Goal: Task Accomplishment & Management: Use online tool/utility

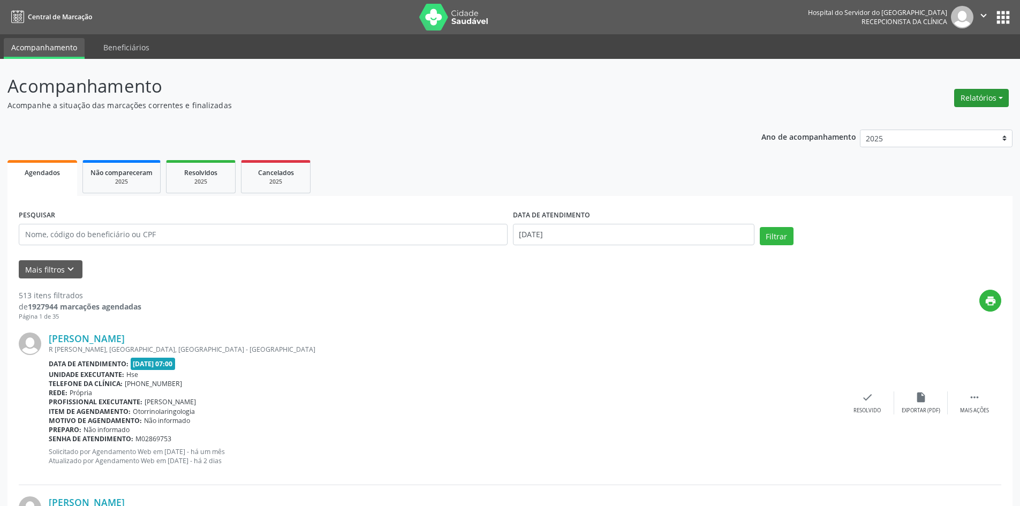
click at [973, 94] on button "Relatórios" at bounding box center [981, 98] width 55 height 18
click at [940, 121] on link "Agendamentos" at bounding box center [951, 120] width 115 height 15
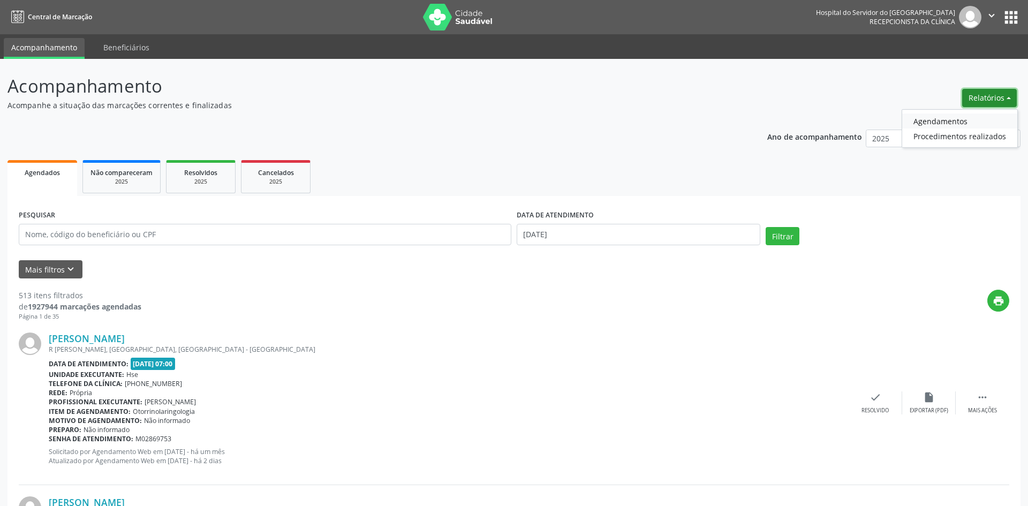
select select "8"
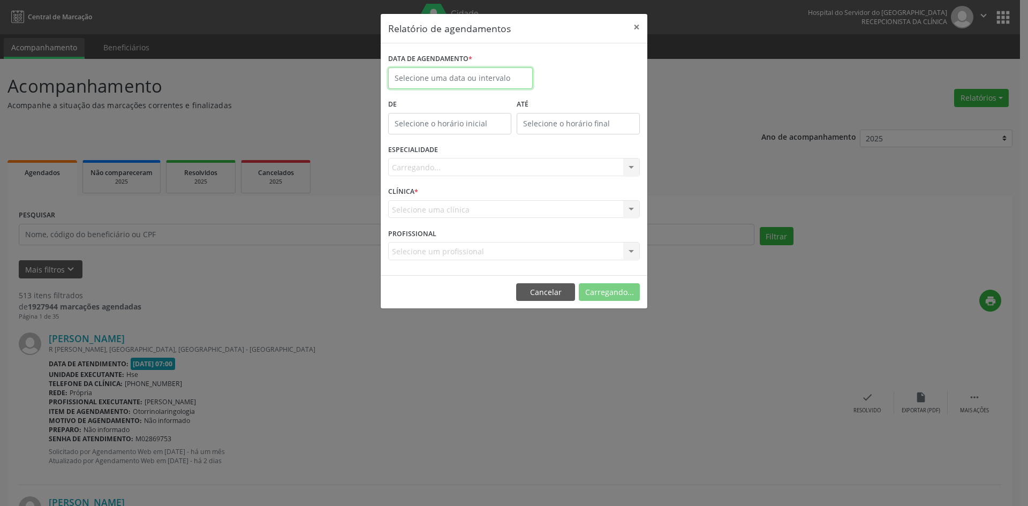
click at [467, 85] on input "text" at bounding box center [460, 77] width 145 height 21
click at [639, 28] on button "×" at bounding box center [636, 27] width 21 height 26
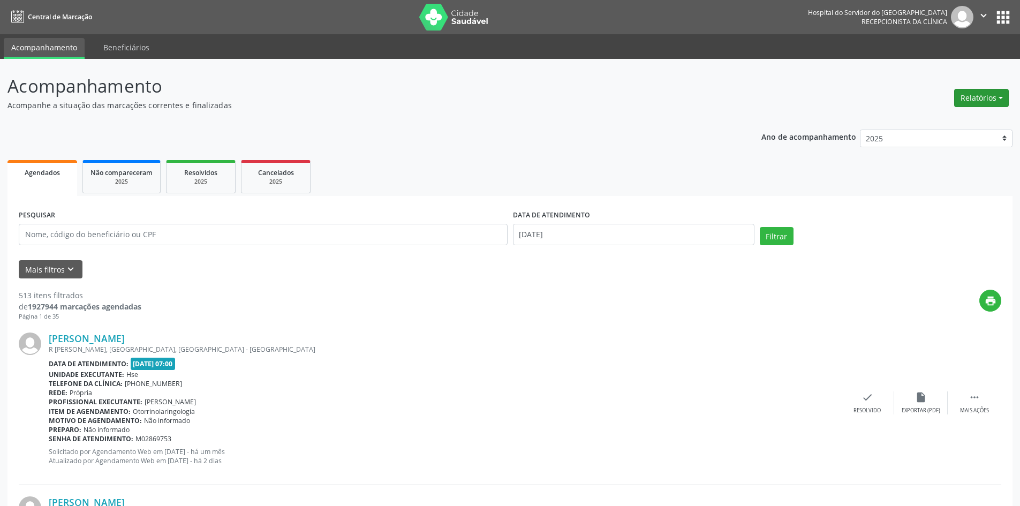
click at [976, 100] on button "Relatórios" at bounding box center [981, 98] width 55 height 18
click at [941, 122] on link "Agendamentos" at bounding box center [951, 120] width 115 height 15
select select "8"
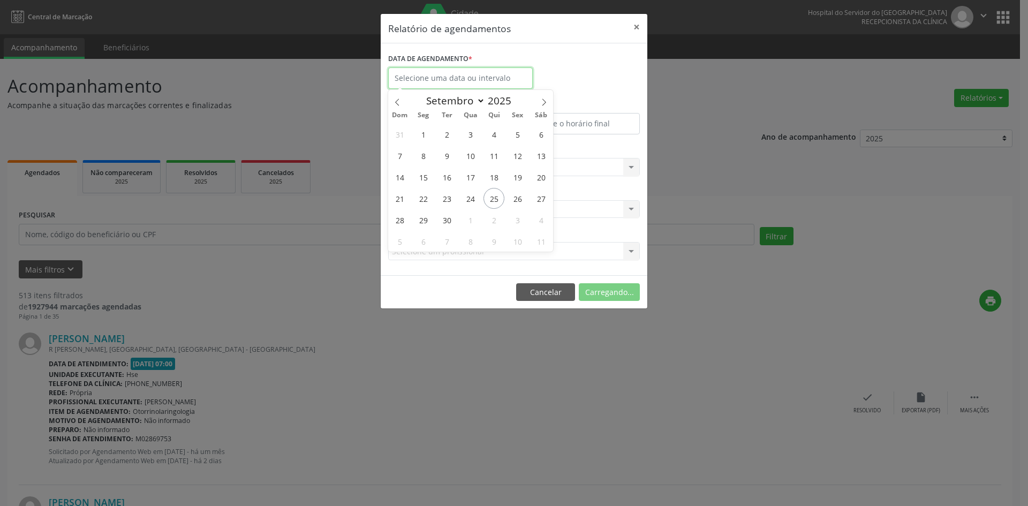
click at [426, 82] on input "text" at bounding box center [460, 77] width 145 height 21
click at [630, 29] on button "×" at bounding box center [636, 27] width 21 height 26
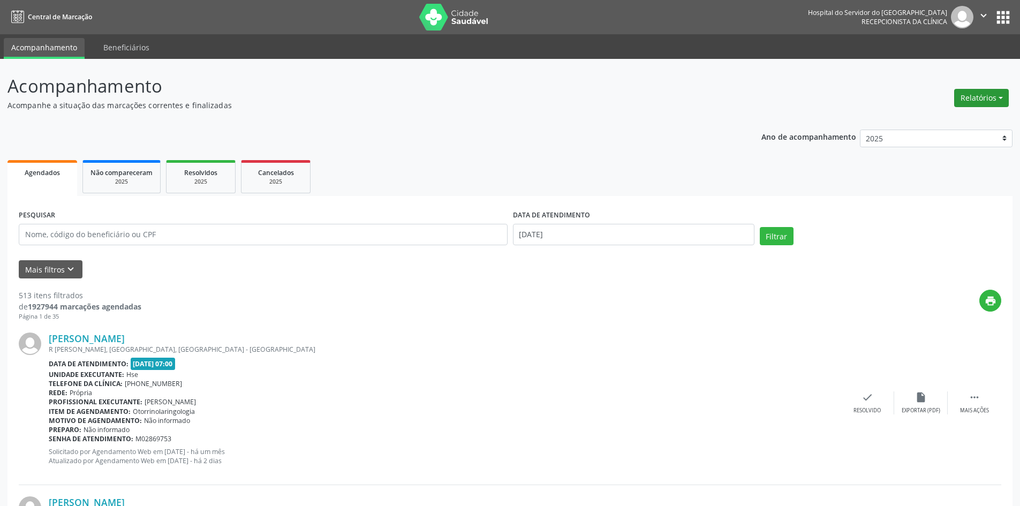
click at [978, 97] on button "Relatórios" at bounding box center [981, 98] width 55 height 18
click at [922, 117] on link "Agendamentos" at bounding box center [951, 120] width 115 height 15
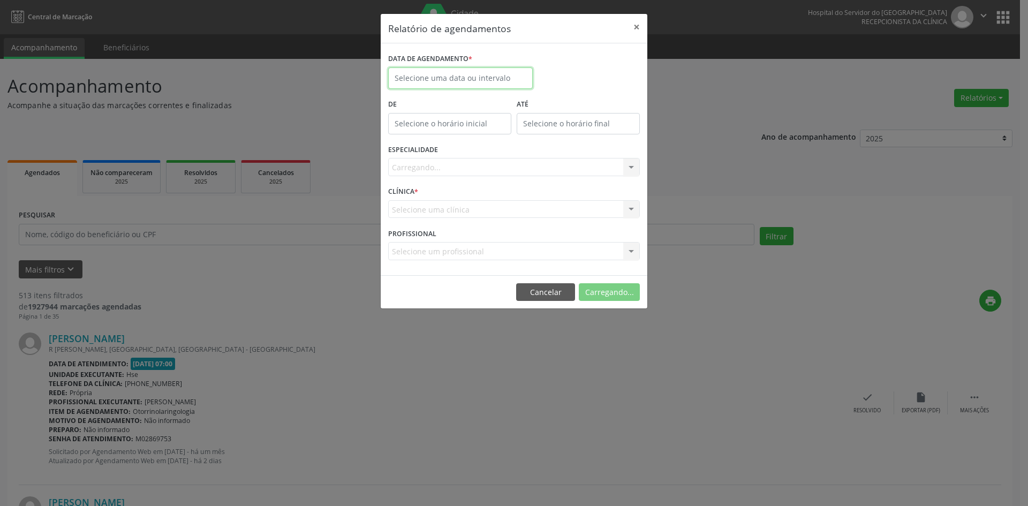
click at [411, 76] on input "text" at bounding box center [460, 77] width 145 height 21
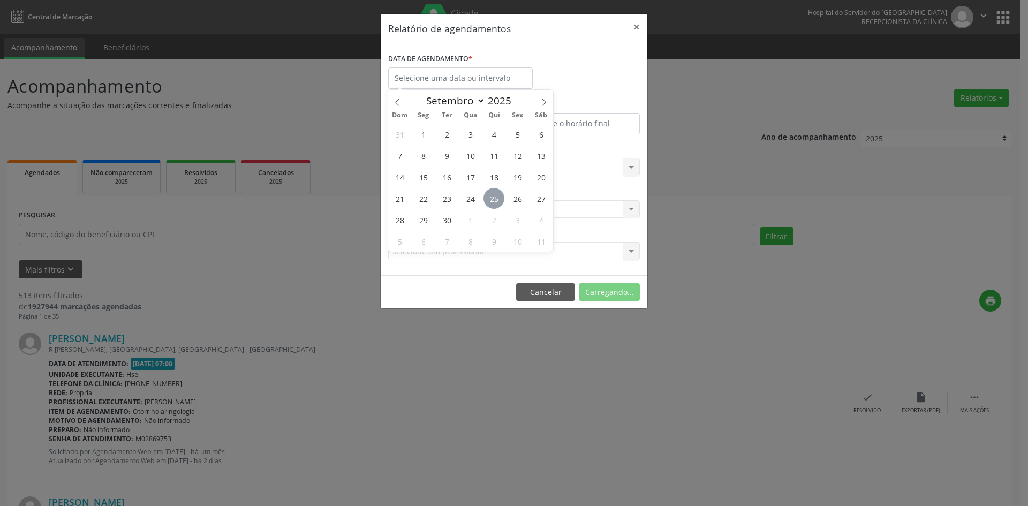
click at [489, 202] on span "25" at bounding box center [493, 198] width 21 height 21
type input "[DATE]"
click at [489, 201] on span "25" at bounding box center [493, 198] width 21 height 21
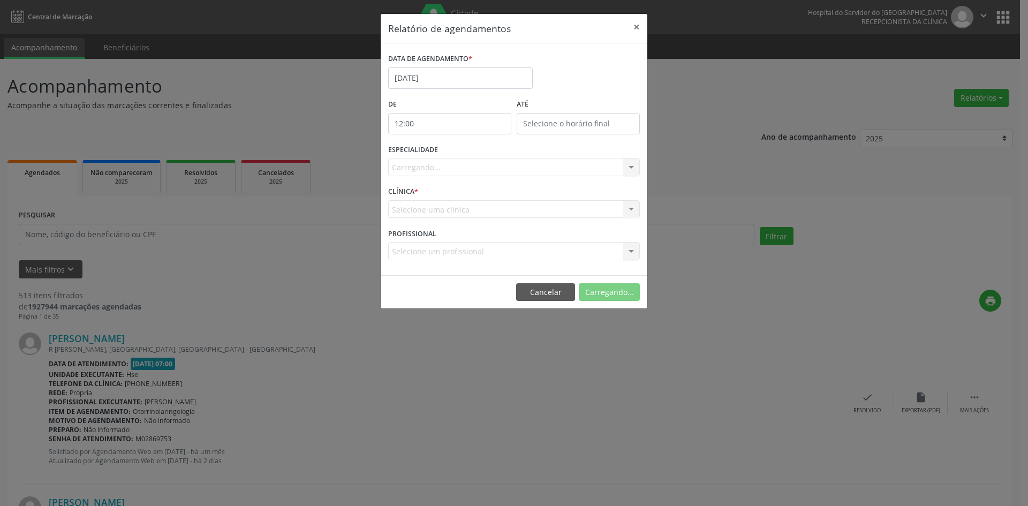
click at [420, 125] on input "12:00" at bounding box center [449, 123] width 123 height 21
click at [465, 154] on span at bounding box center [464, 152] width 7 height 11
type input "11:00"
type input "11"
click at [465, 154] on span at bounding box center [464, 152] width 7 height 11
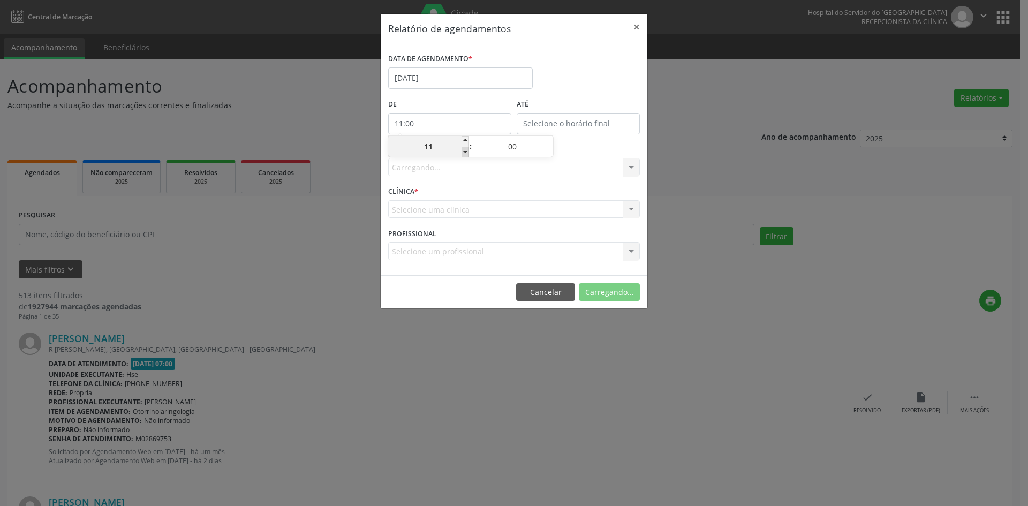
type input "10:00"
type input "10"
click at [465, 154] on span at bounding box center [464, 152] width 7 height 11
type input "09:00"
type input "09"
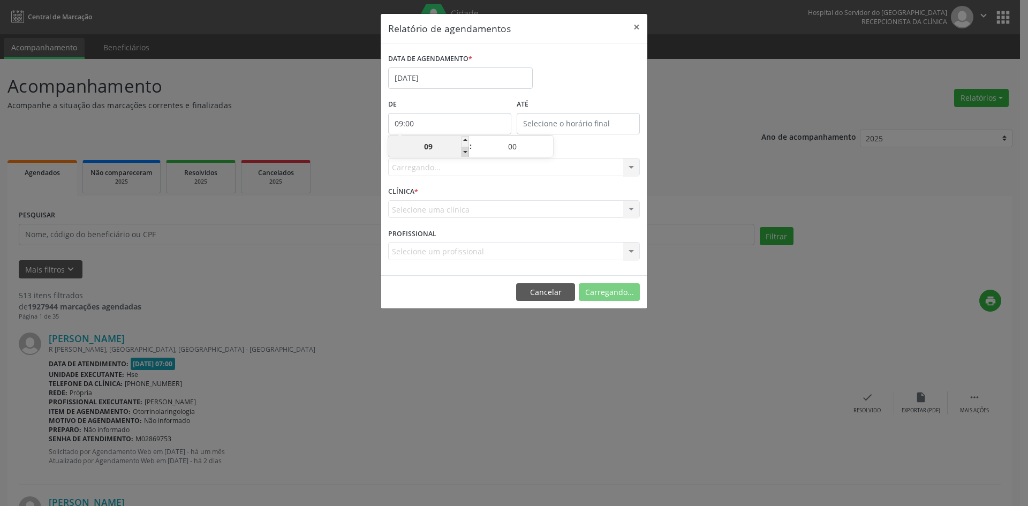
click at [465, 154] on span at bounding box center [464, 152] width 7 height 11
type input "08:00"
type input "08"
click at [465, 154] on span at bounding box center [464, 152] width 7 height 11
type input "07:00"
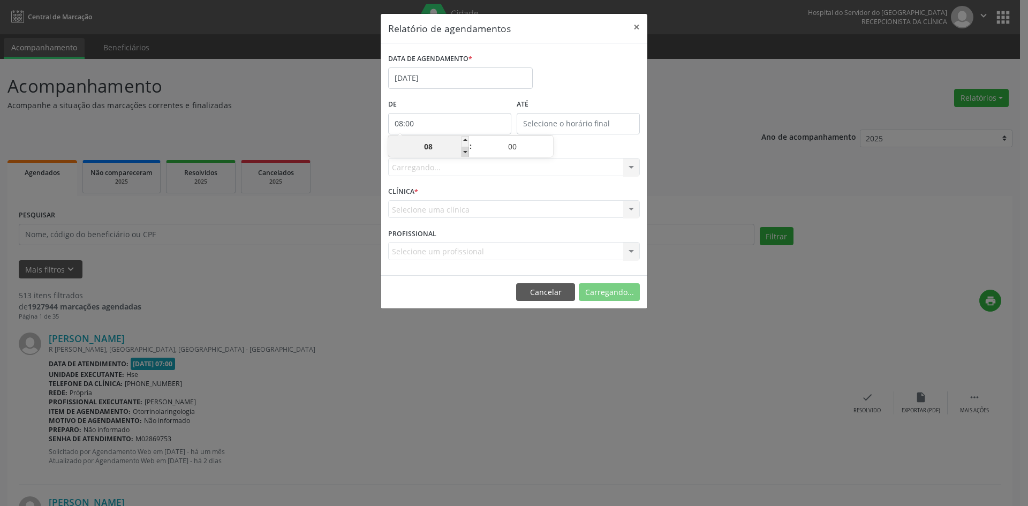
type input "07"
click at [529, 121] on input "12:00" at bounding box center [578, 123] width 123 height 21
click at [595, 140] on span at bounding box center [593, 141] width 7 height 11
type input "13:00"
type input "13"
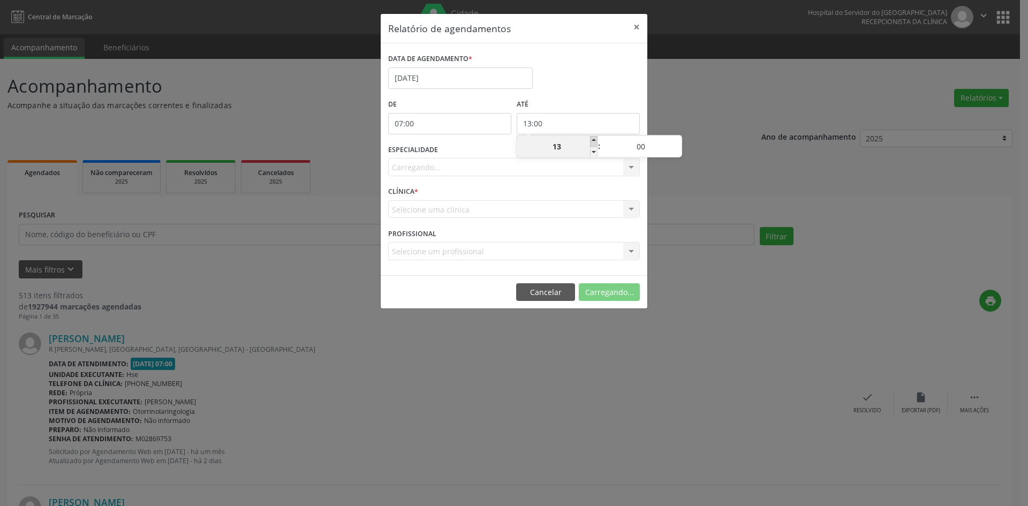
click at [595, 140] on span at bounding box center [593, 141] width 7 height 11
type input "14:00"
type input "14"
click at [595, 140] on span at bounding box center [593, 141] width 7 height 11
type input "15:00"
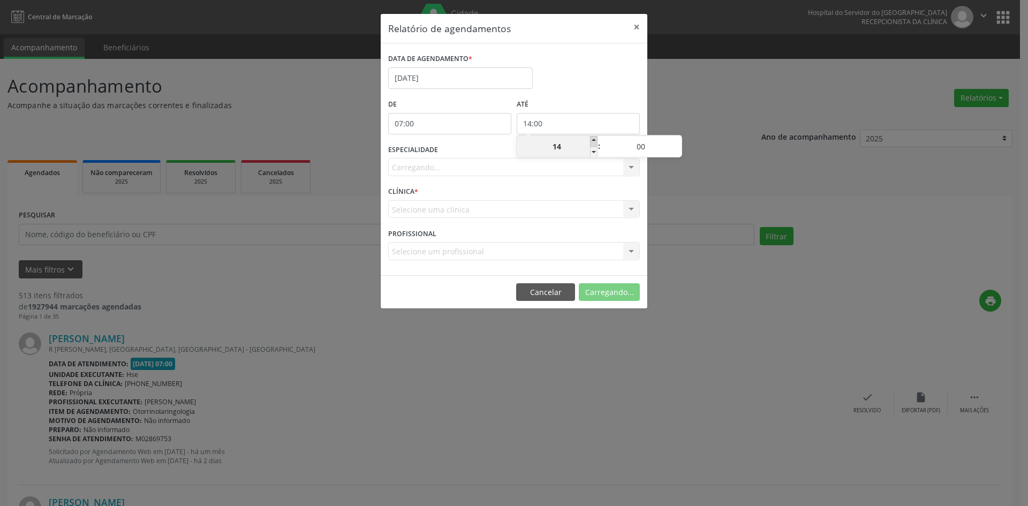
type input "15"
click at [595, 140] on span at bounding box center [593, 141] width 7 height 11
type input "16:00"
type input "16"
click at [595, 140] on span at bounding box center [593, 141] width 7 height 11
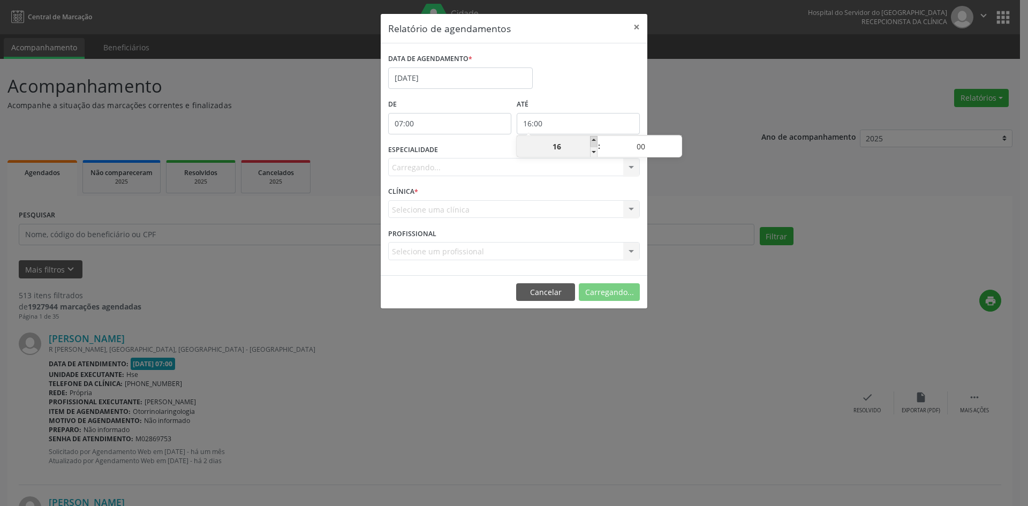
type input "17:00"
type input "17"
click at [595, 140] on span at bounding box center [593, 141] width 7 height 11
type input "18:00"
type input "18"
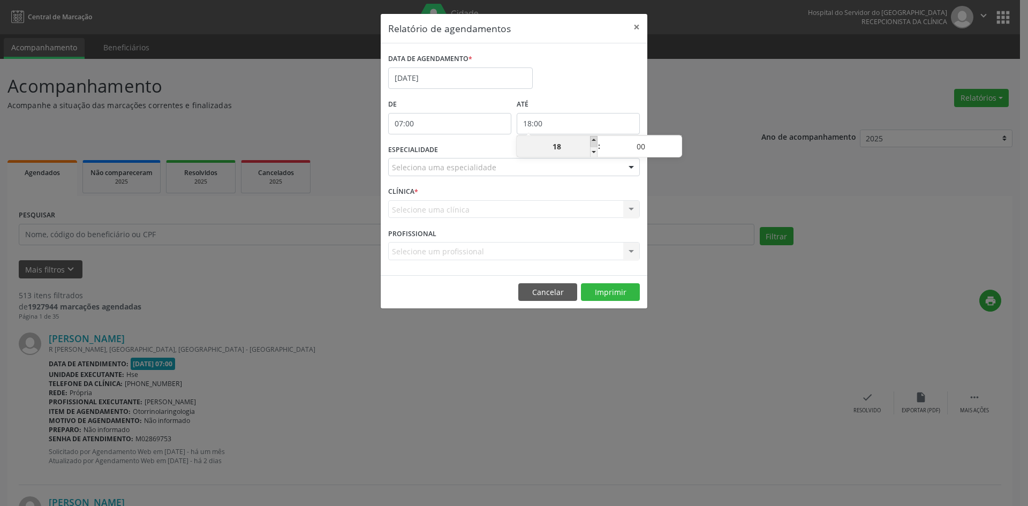
click at [595, 140] on span at bounding box center [593, 141] width 7 height 11
type input "19:00"
type input "19"
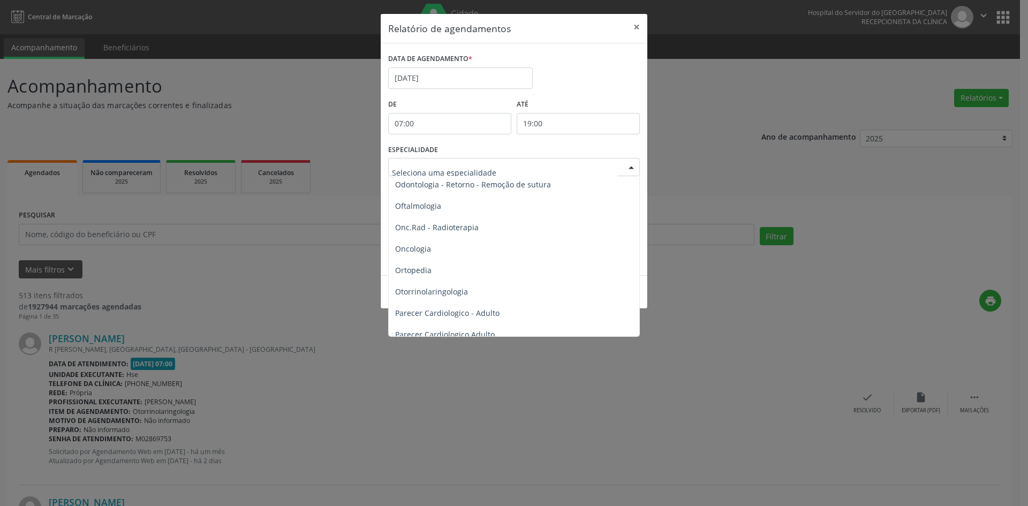
scroll to position [1499, 0]
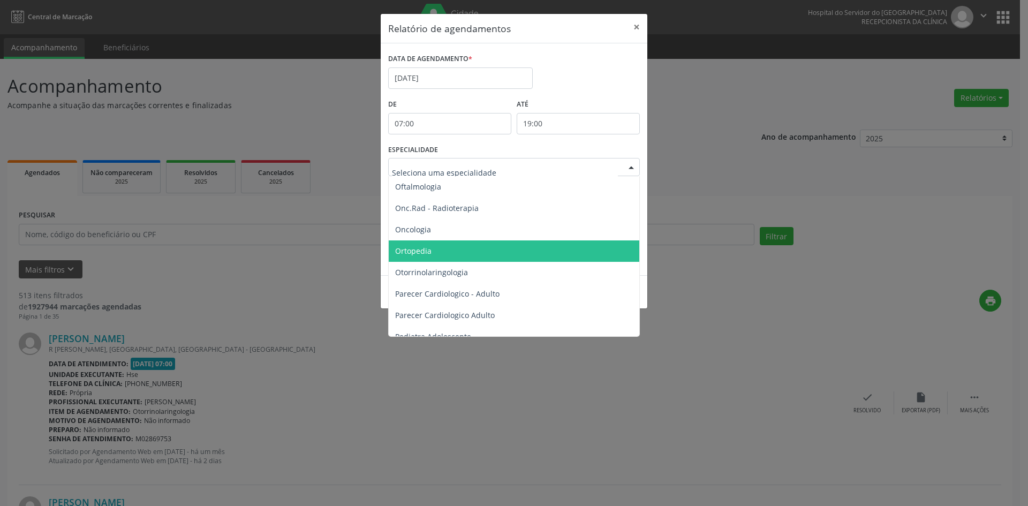
click at [405, 249] on span "Ortopedia" at bounding box center [413, 251] width 36 height 10
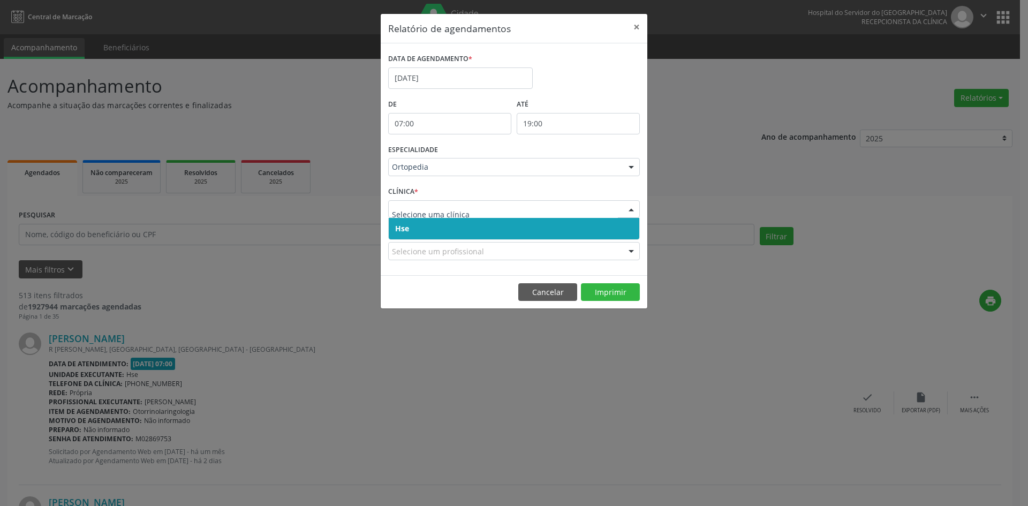
click at [400, 229] on span "Hse" at bounding box center [402, 228] width 14 height 10
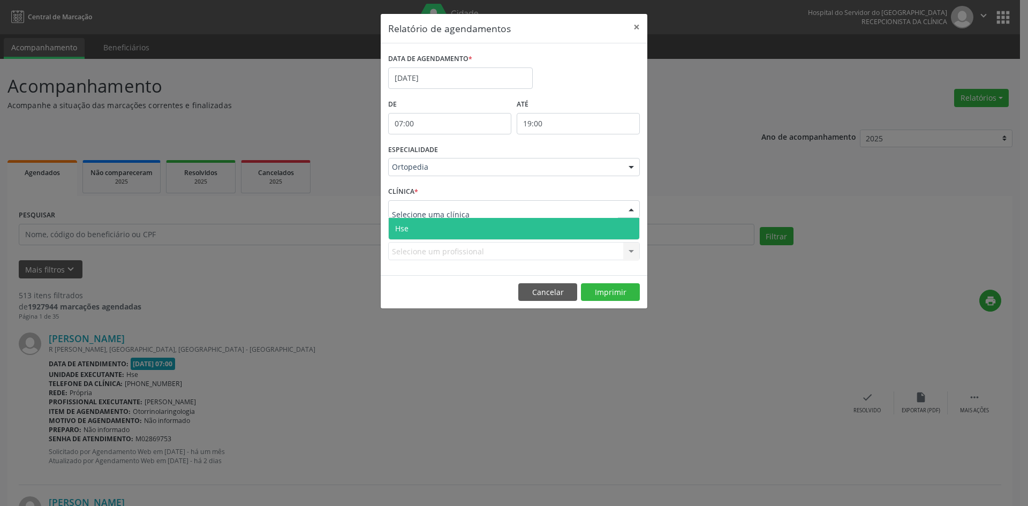
click at [405, 226] on span "Hse" at bounding box center [401, 228] width 13 height 10
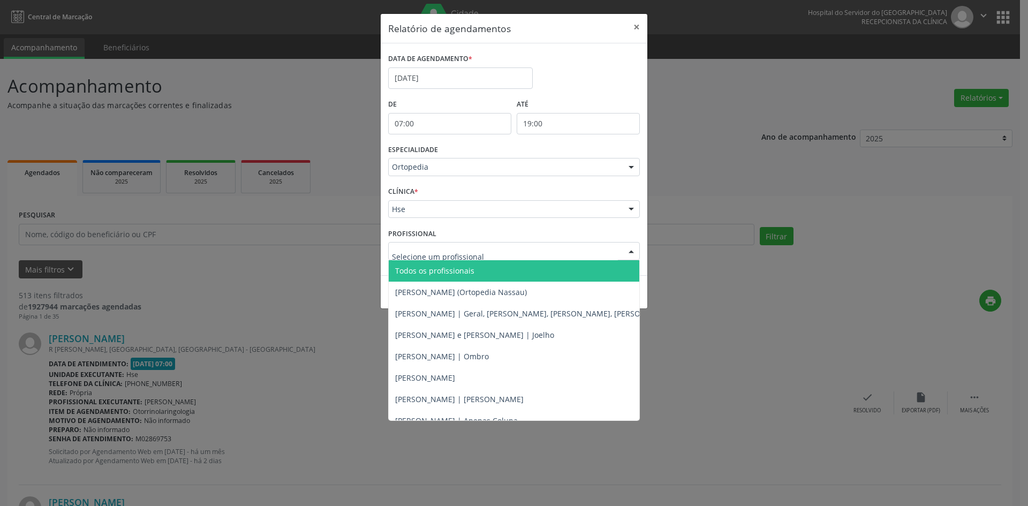
click at [433, 269] on span "Todos os profissionais" at bounding box center [434, 271] width 79 height 10
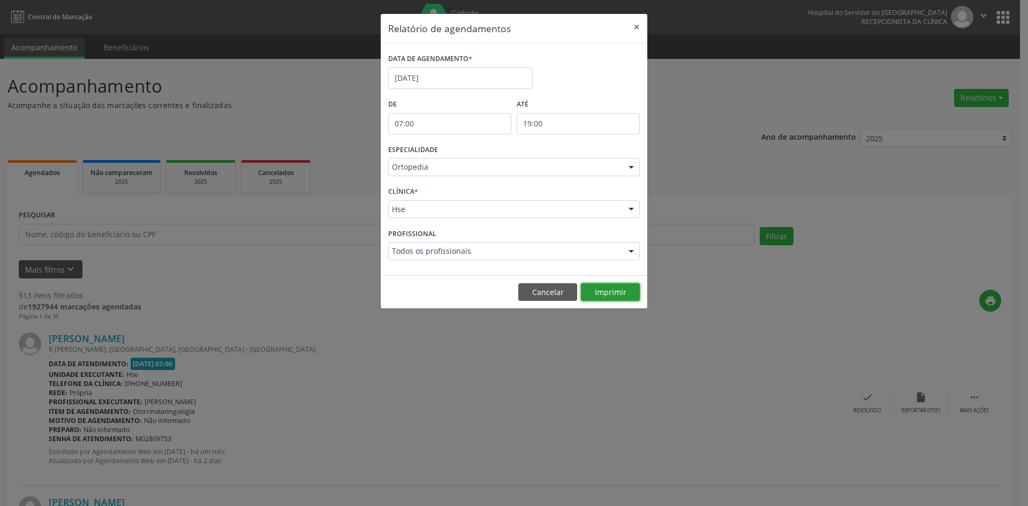
click at [602, 290] on button "Imprimir" at bounding box center [610, 292] width 59 height 18
click at [458, 73] on input "[DATE]" at bounding box center [460, 77] width 145 height 21
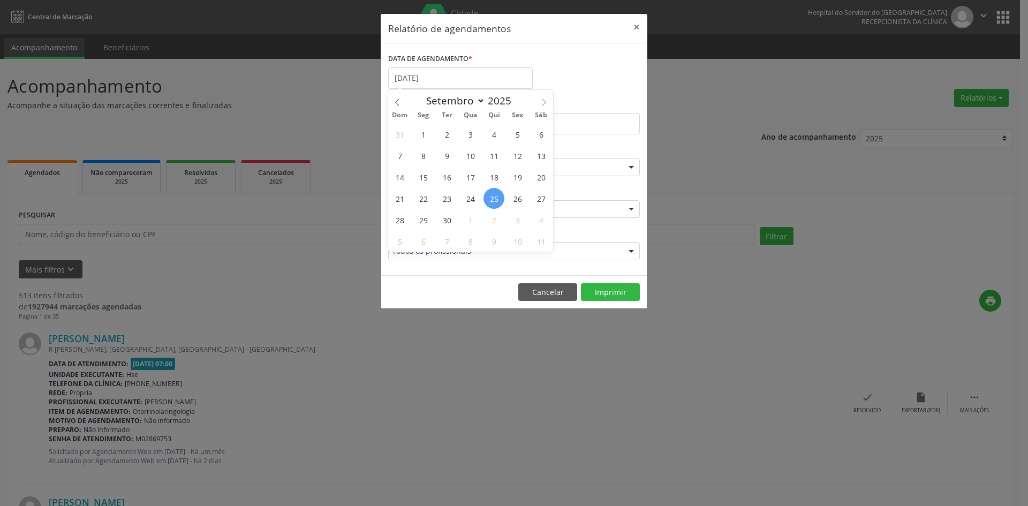
click at [544, 99] on icon at bounding box center [543, 102] width 7 height 7
select select "9"
click at [469, 139] on span "1" at bounding box center [470, 134] width 21 height 21
type input "[DATE]"
click at [471, 139] on span "1" at bounding box center [470, 134] width 21 height 21
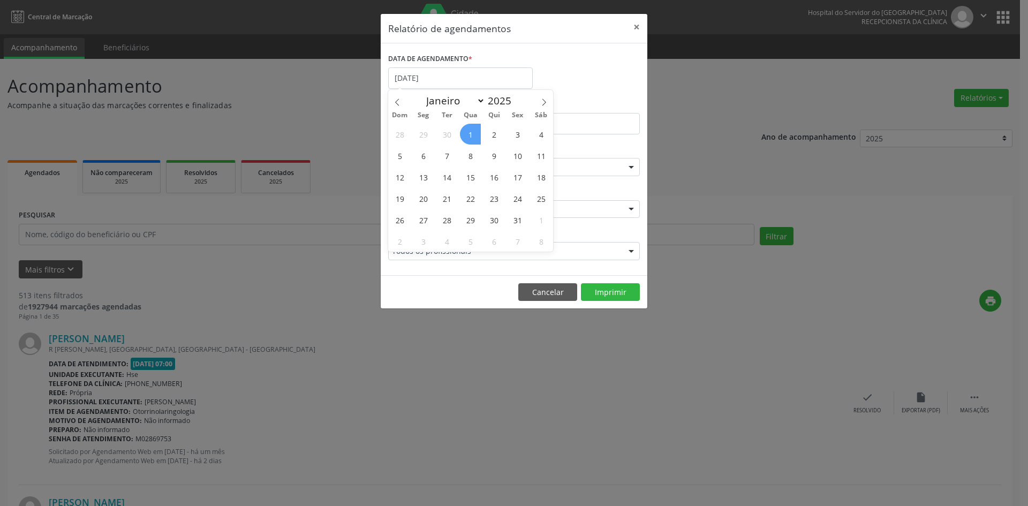
select select "9"
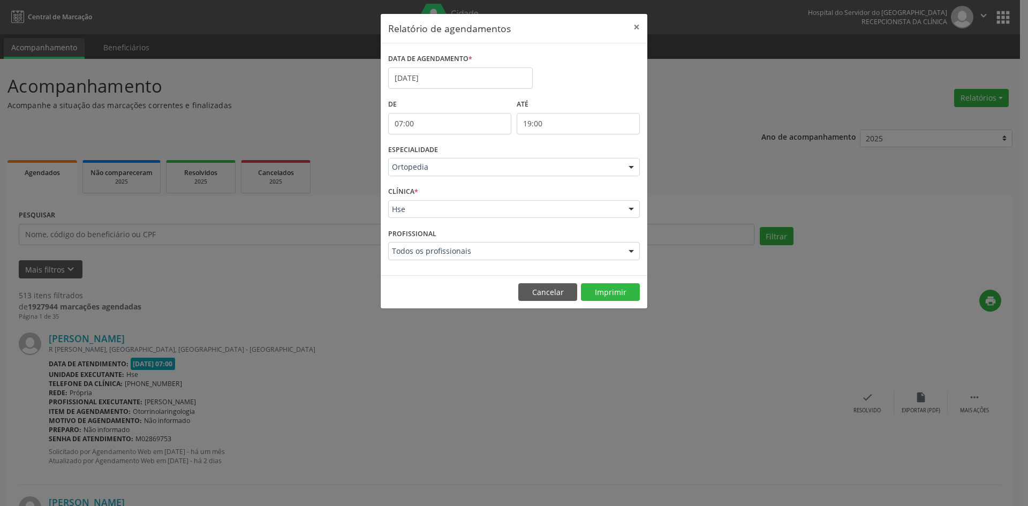
drag, startPoint x: 507, startPoint y: 139, endPoint x: 524, endPoint y: 196, distance: 59.3
click at [524, 196] on form "DATA DE AGENDAMENTO * [DATE] De 07:00 ATÉ 19:00 ESPECIALIDADE Ortopedia Todas a…" at bounding box center [514, 159] width 252 height 217
click at [433, 80] on input "[DATE]" at bounding box center [460, 77] width 145 height 21
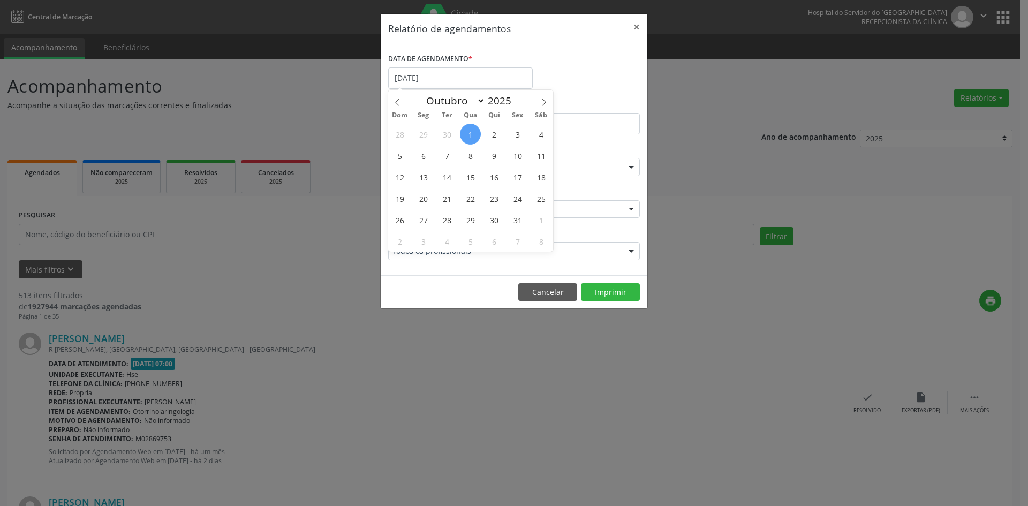
click at [474, 133] on span "1" at bounding box center [470, 134] width 21 height 21
type input "[DATE]"
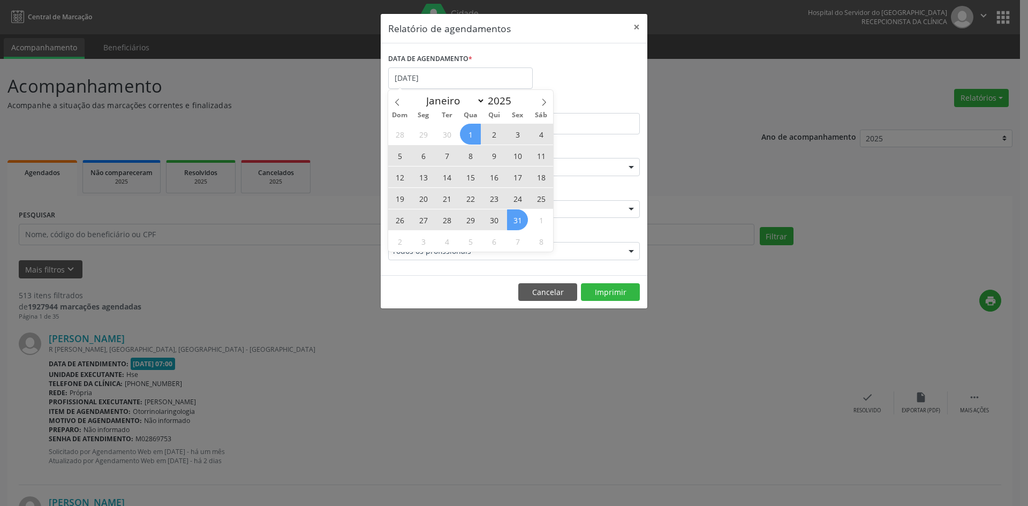
drag, startPoint x: 474, startPoint y: 133, endPoint x: 521, endPoint y: 218, distance: 97.8
click at [521, 218] on div "28 29 30 1 2 3 4 5 6 7 8 9 10 11 12 13 14 15 16 17 18 19 20 21 22 23 24 25 26 2…" at bounding box center [470, 187] width 165 height 128
click at [521, 219] on span "31" at bounding box center [517, 219] width 21 height 21
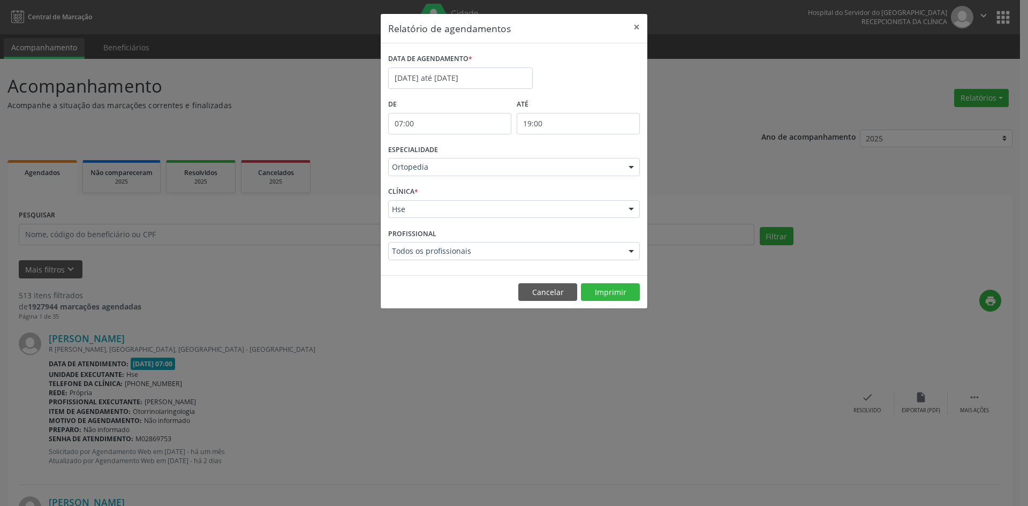
click at [634, 171] on div at bounding box center [631, 167] width 16 height 18
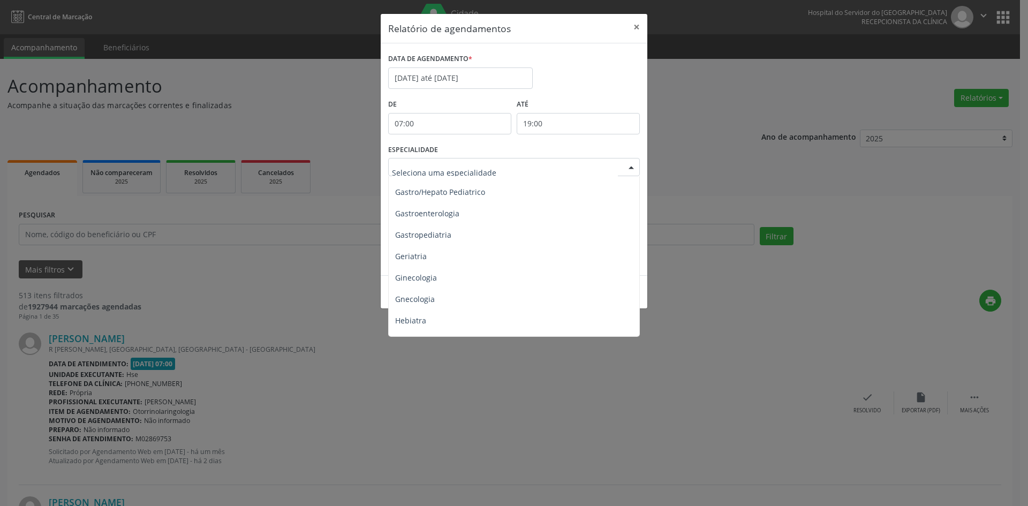
scroll to position [696, 0]
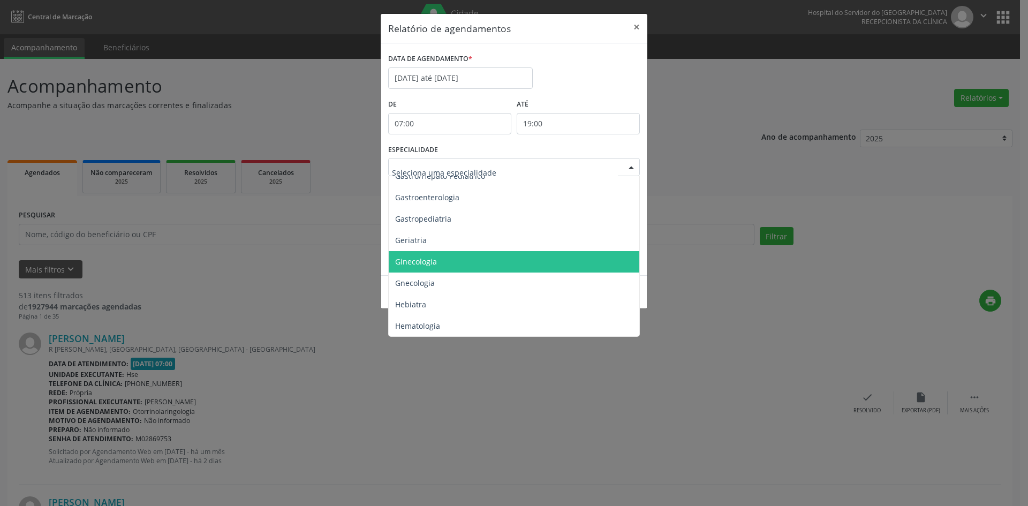
click at [431, 259] on span "Ginecologia" at bounding box center [416, 261] width 42 height 10
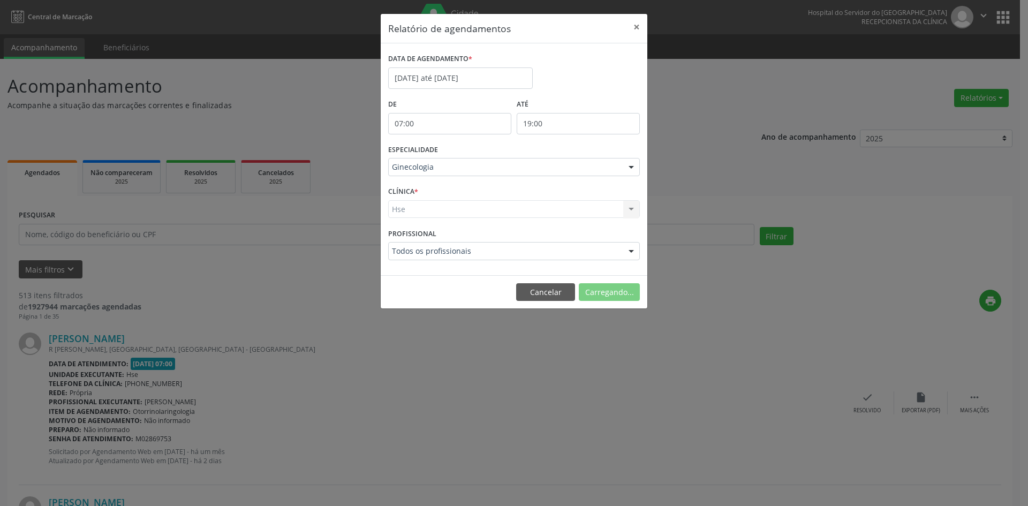
click at [411, 206] on div "Hse Hse Nenhum resultado encontrado para: " " Não há nenhuma opção para ser exi…" at bounding box center [514, 209] width 252 height 18
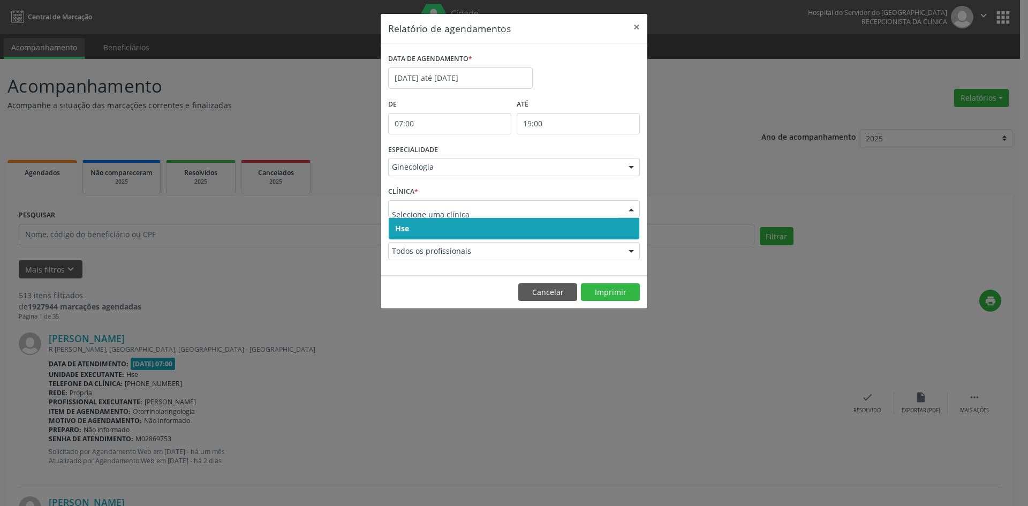
click at [402, 236] on span "Hse" at bounding box center [514, 228] width 251 height 21
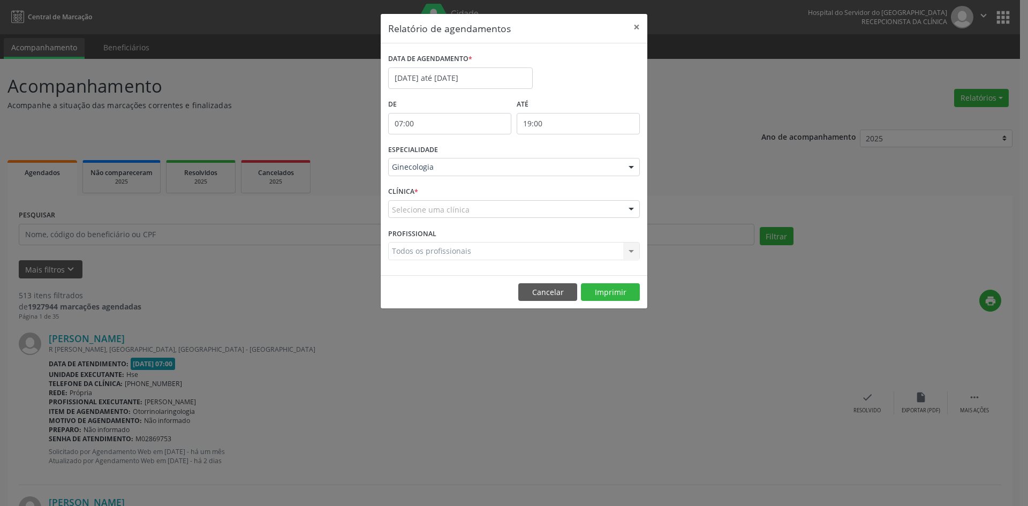
click at [427, 255] on div "Todos os profissionais Todos os profissionais [PERSON_NAME] ([PERSON_NAME]) [PE…" at bounding box center [514, 251] width 252 height 18
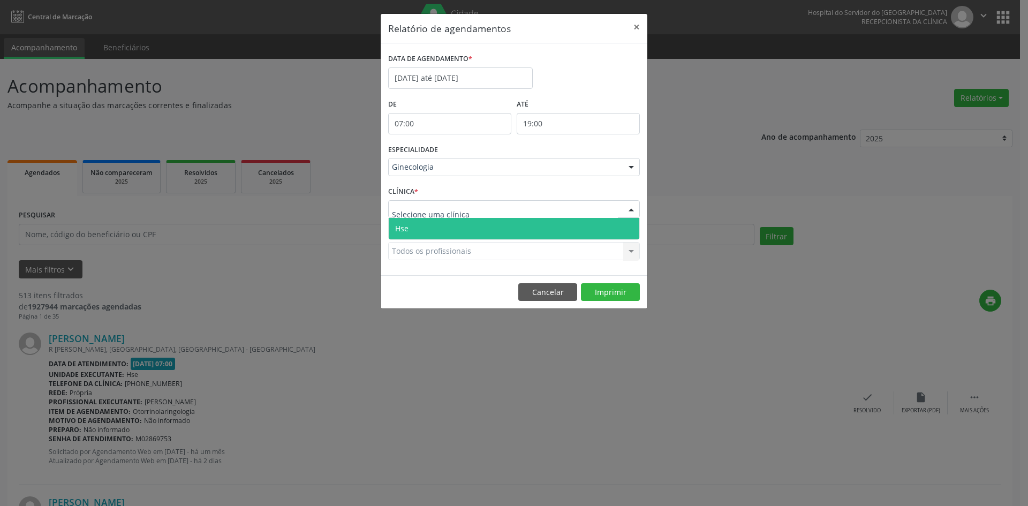
click at [401, 231] on span "Hse" at bounding box center [401, 228] width 13 height 10
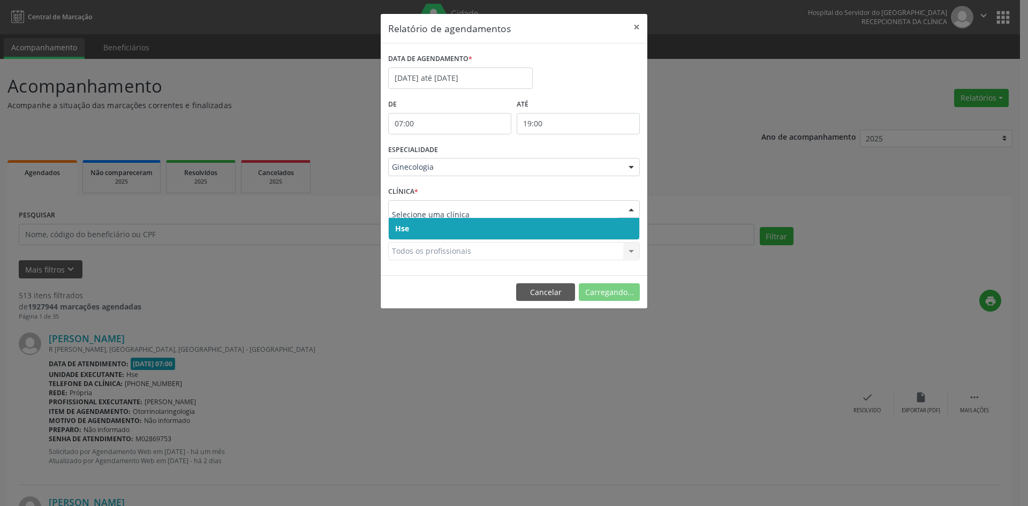
click at [404, 227] on span "Hse" at bounding box center [402, 228] width 14 height 10
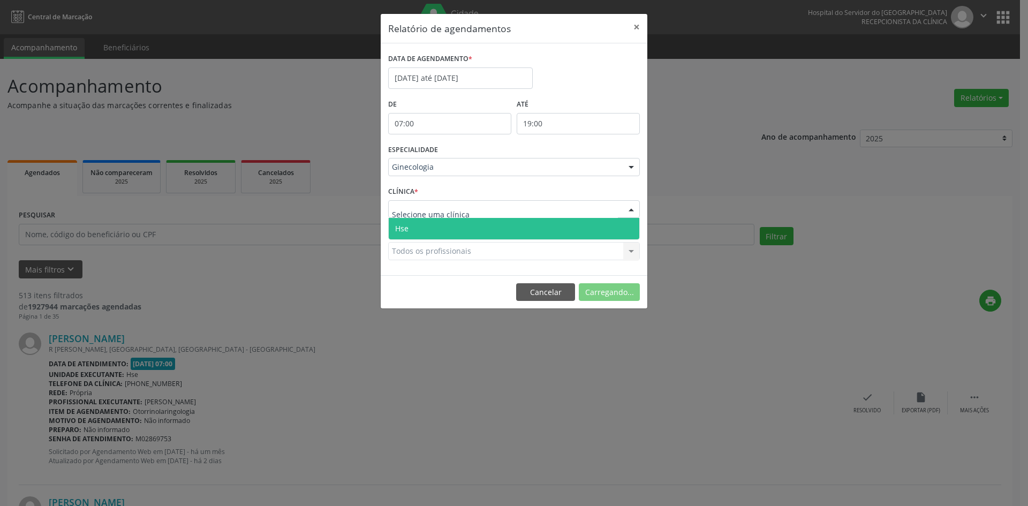
click at [408, 231] on span "Hse" at bounding box center [514, 228] width 251 height 21
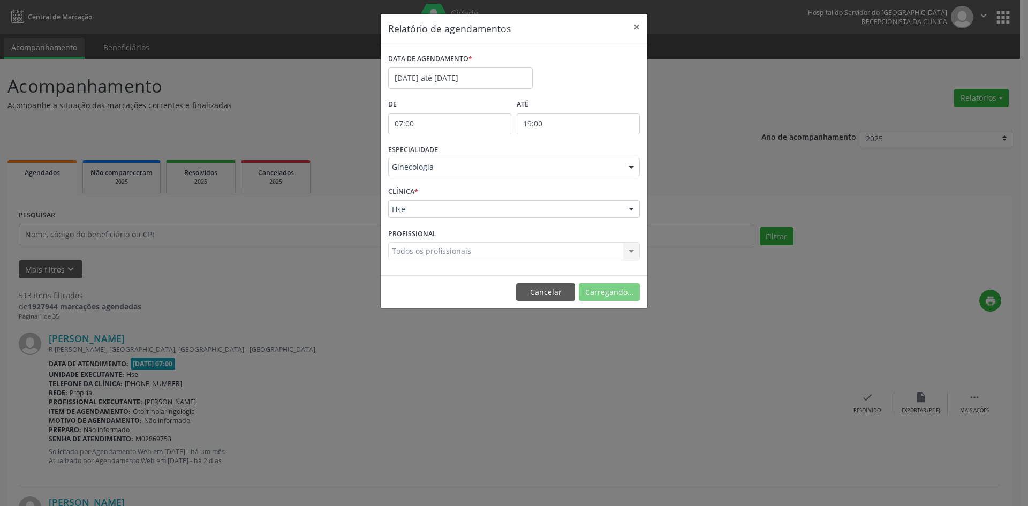
drag, startPoint x: 411, startPoint y: 252, endPoint x: 412, endPoint y: 260, distance: 8.0
click at [411, 253] on div "Todos os profissionais Todos os profissionais [PERSON_NAME] ([PERSON_NAME]) [PE…" at bounding box center [514, 251] width 252 height 18
click at [616, 292] on button "Imprimir" at bounding box center [610, 292] width 59 height 18
click at [431, 71] on input "[DATE] até [DATE]" at bounding box center [460, 77] width 145 height 21
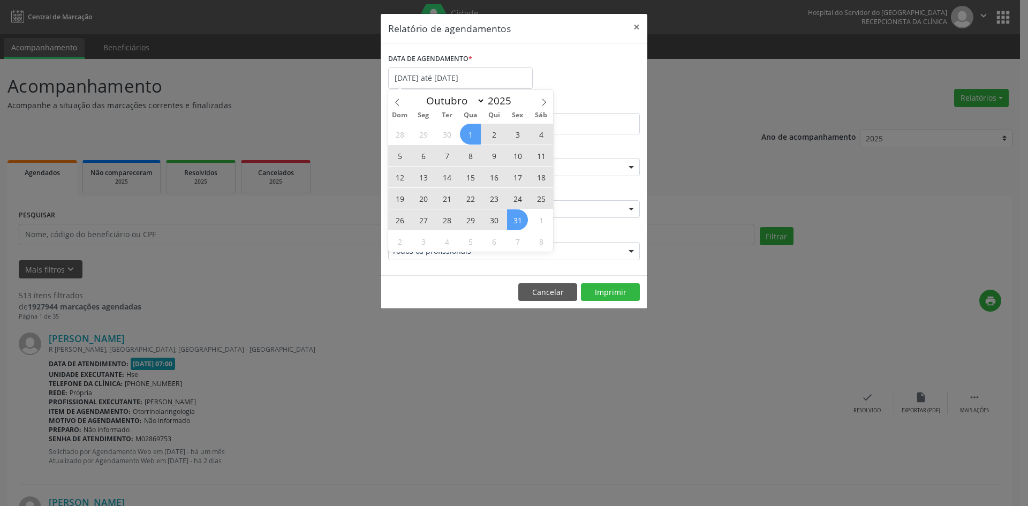
click at [395, 112] on span "Dom" at bounding box center [400, 115] width 24 height 7
click at [398, 97] on span at bounding box center [397, 99] width 18 height 18
select select "8"
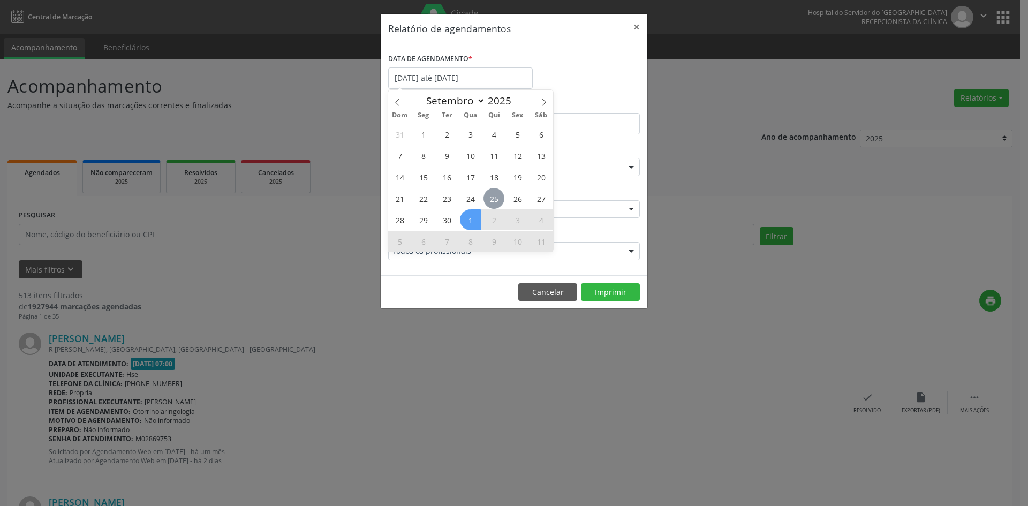
click at [491, 199] on span "25" at bounding box center [493, 198] width 21 height 21
type input "[DATE]"
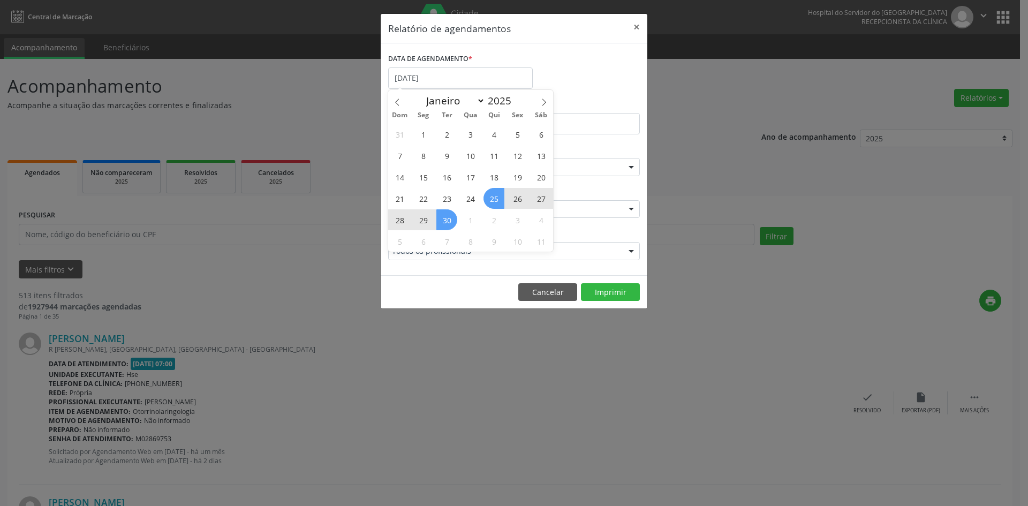
click at [446, 223] on div "31 1 2 3 4 5 6 7 8 9 10 11 12 13 14 15 16 17 18 19 20 21 22 23 24 25 26 27 28 2…" at bounding box center [470, 187] width 165 height 128
click at [447, 221] on span "30" at bounding box center [446, 219] width 21 height 21
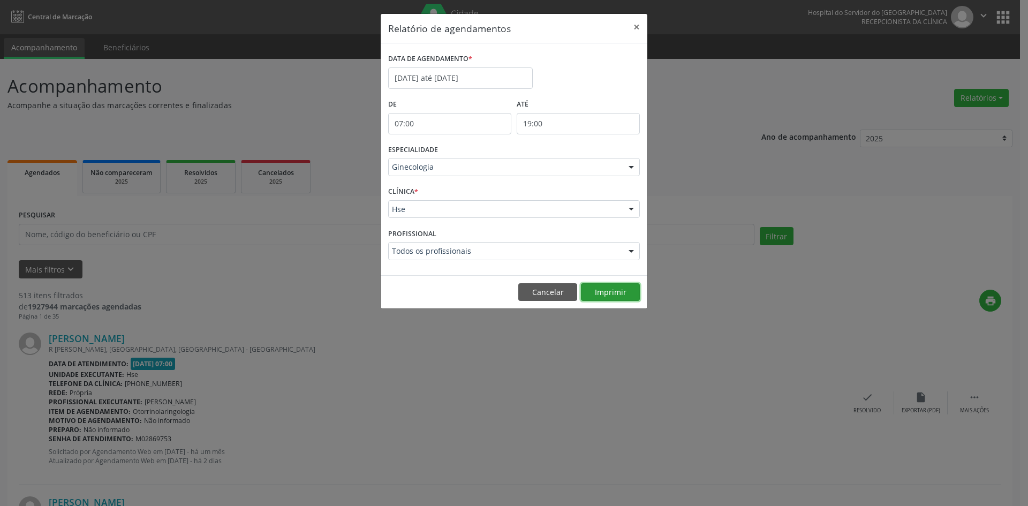
click at [611, 293] on button "Imprimir" at bounding box center [610, 292] width 59 height 18
